Goal: Information Seeking & Learning: Learn about a topic

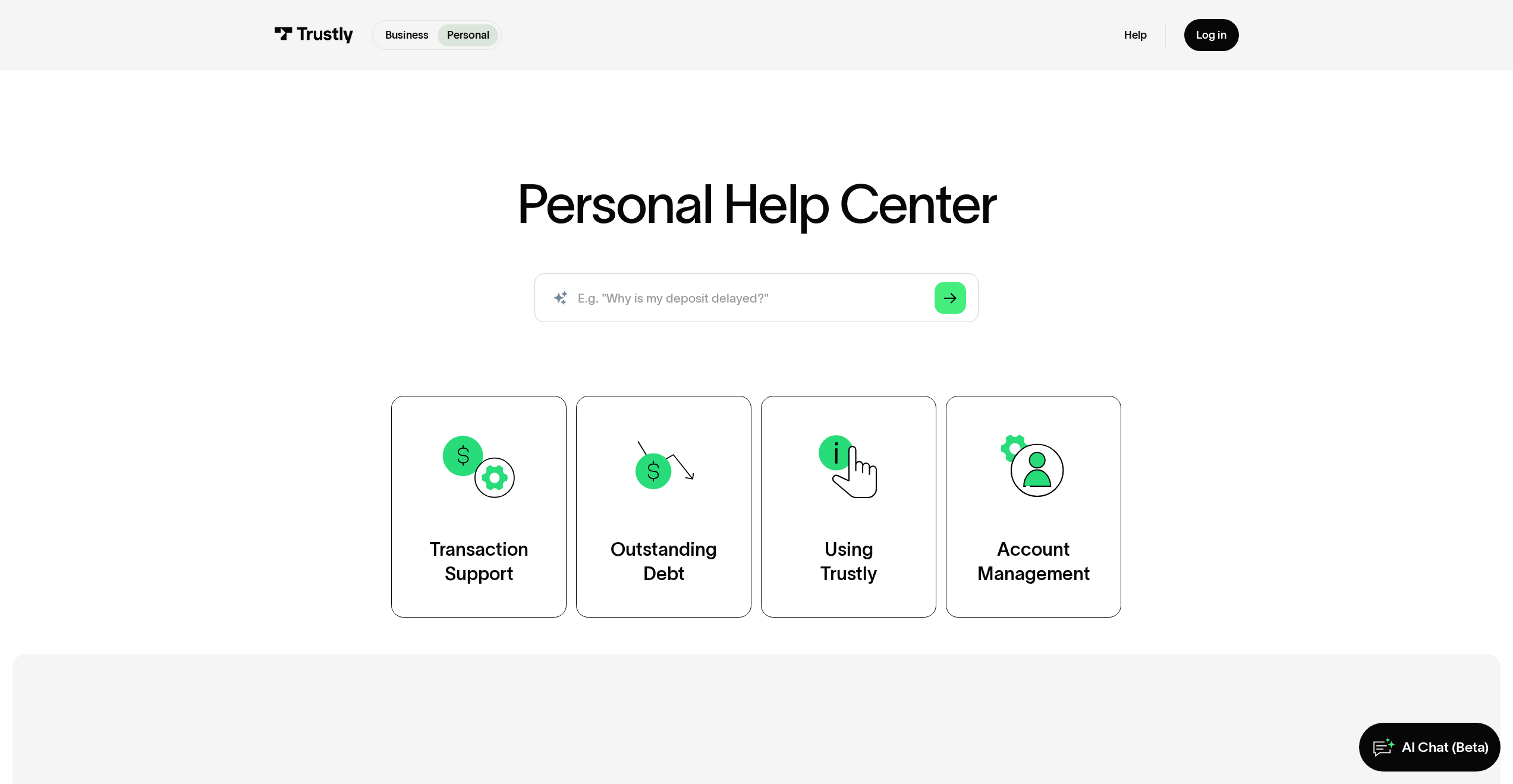
click at [1070, 749] on h2 "Additional Resources" at bounding box center [757, 738] width 888 height 34
click at [1420, 743] on div "AI Chat (Beta)" at bounding box center [1446, 747] width 87 height 18
click at [1431, 754] on div "AI Chat (Beta)" at bounding box center [1446, 747] width 87 height 18
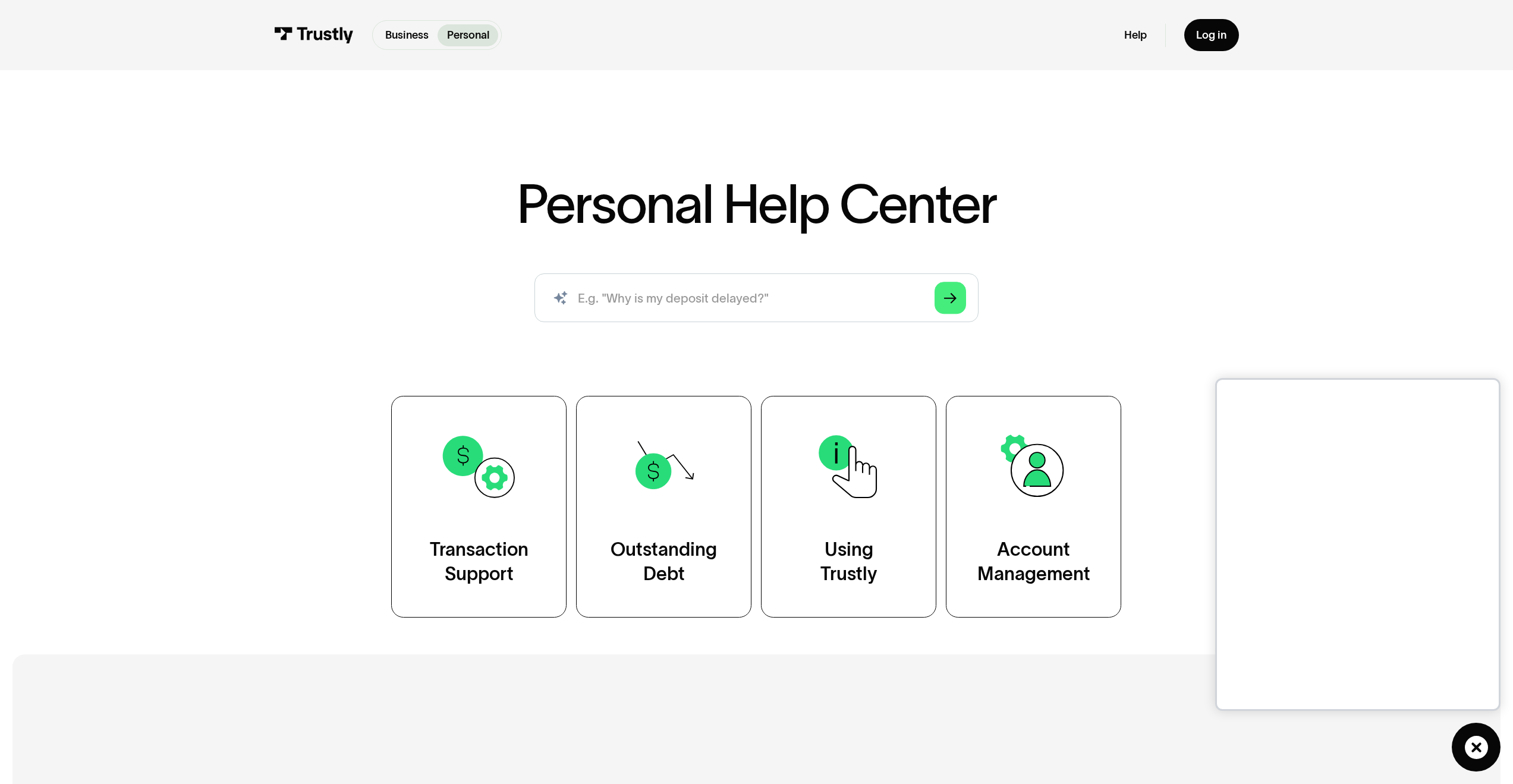
scroll to position [2, 0]
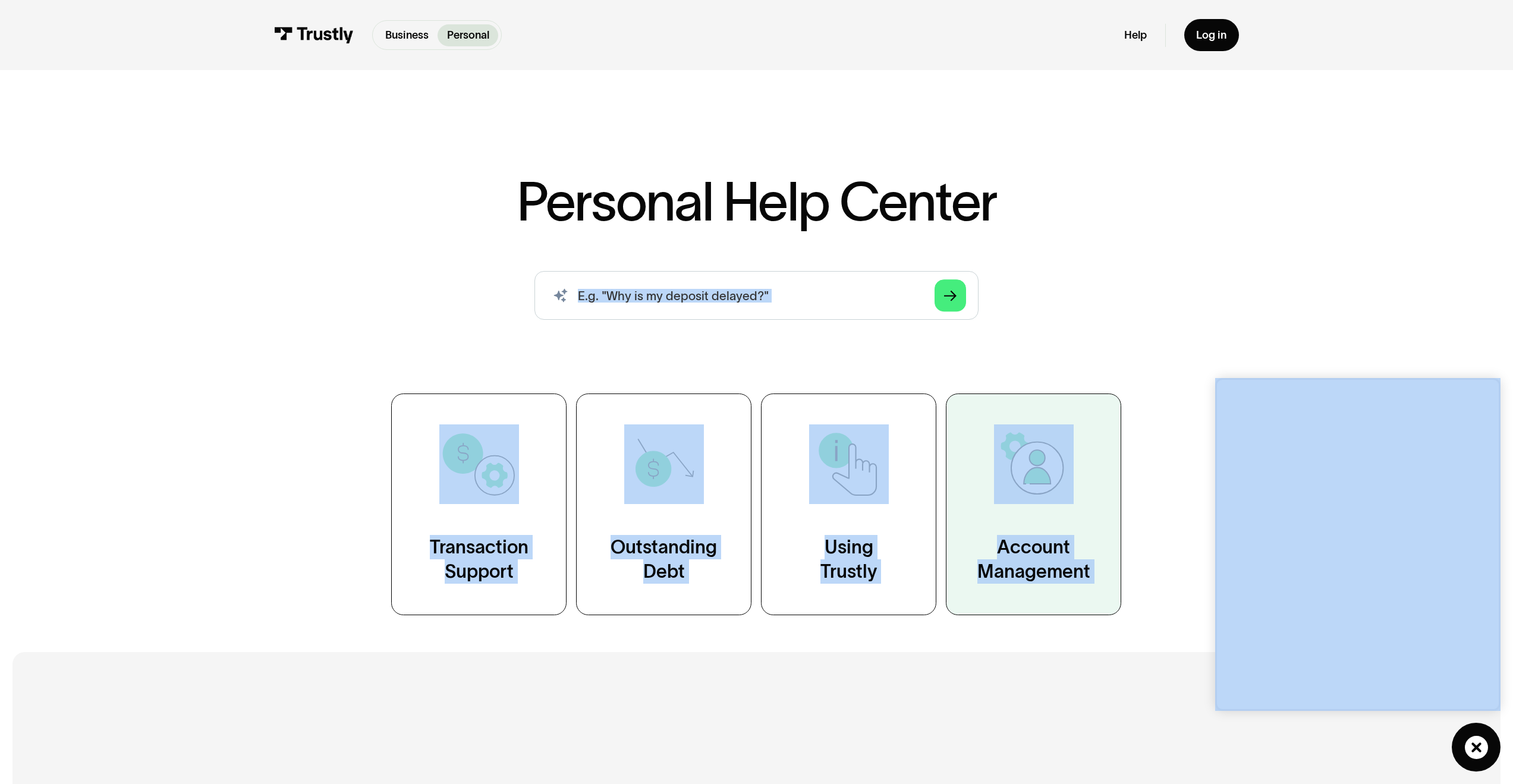
click at [1105, 548] on link "Account Management" at bounding box center [1034, 504] width 175 height 222
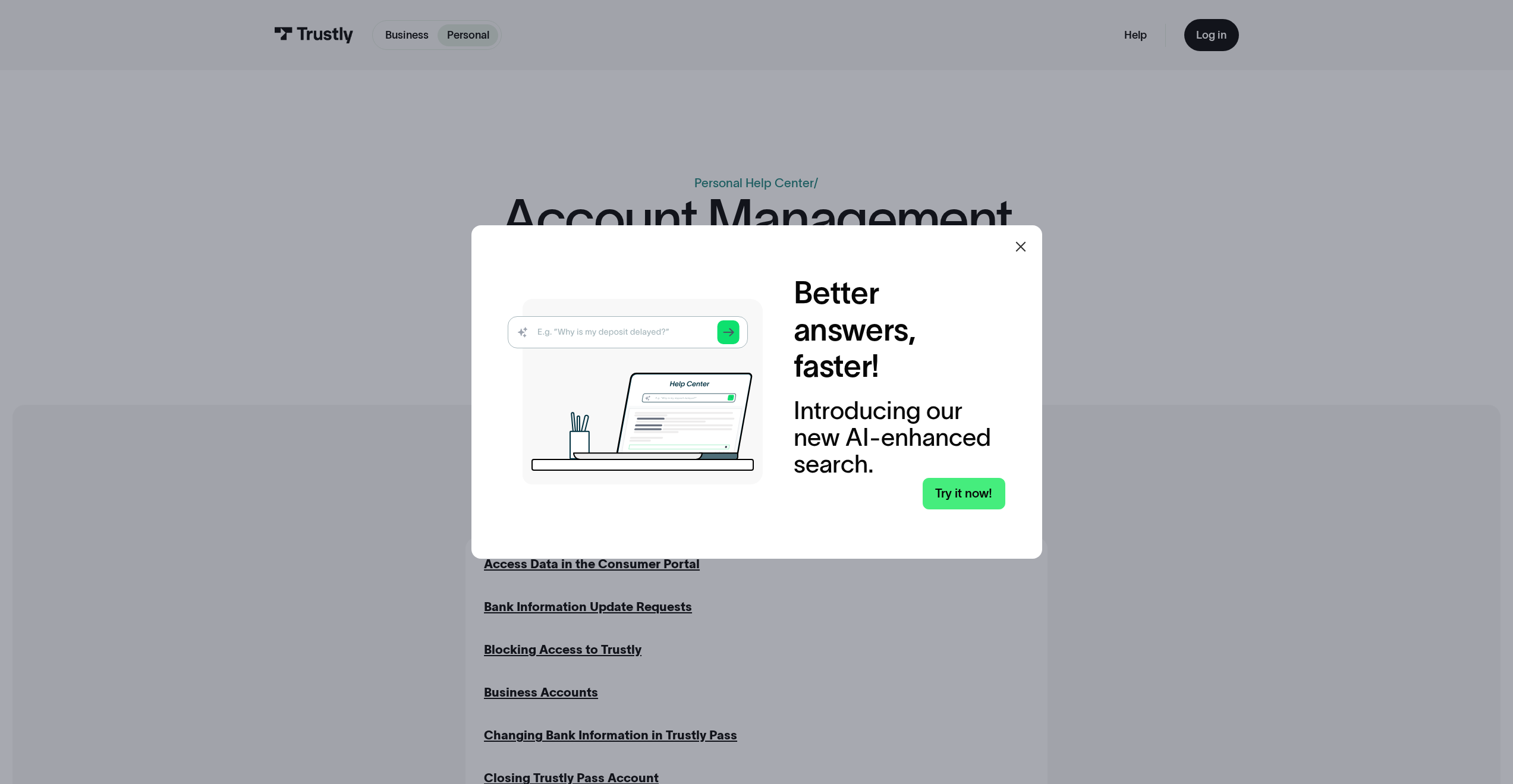
click at [1027, 249] on icon at bounding box center [1021, 247] width 14 height 14
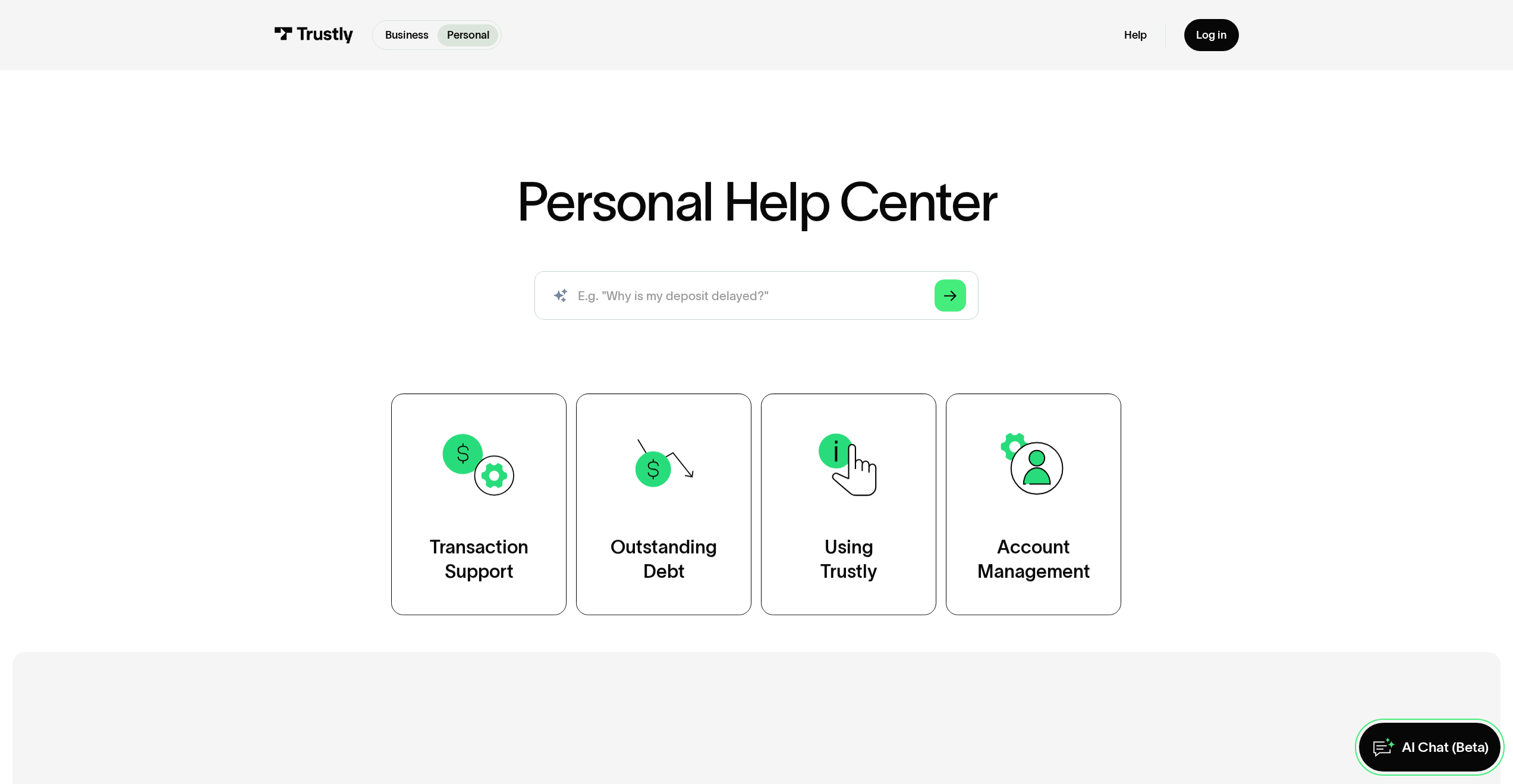
click at [1401, 760] on link "AI Chat (Beta)" at bounding box center [1430, 748] width 142 height 49
